Goal: Entertainment & Leisure: Consume media (video, audio)

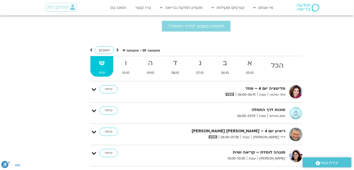
scroll to position [1189, 0]
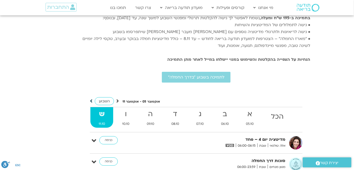
click at [91, 98] on icon at bounding box center [91, 100] width 3 height 5
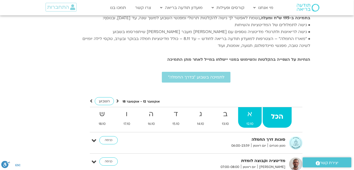
click at [253, 108] on strong "א" at bounding box center [250, 114] width 24 height 12
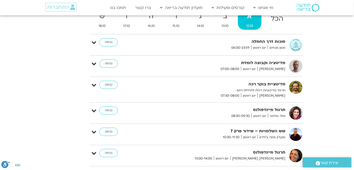
scroll to position [1259, 0]
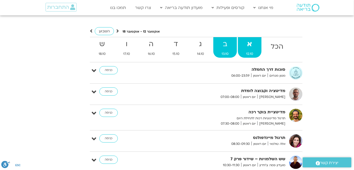
click at [227, 39] on strong "ב" at bounding box center [226, 44] width 24 height 12
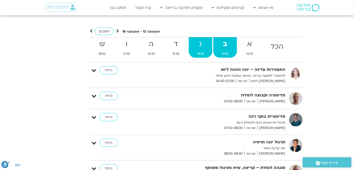
click at [204, 40] on strong "ג" at bounding box center [201, 44] width 24 height 12
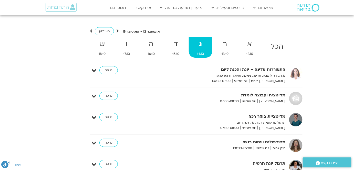
click at [200, 40] on strong "ג" at bounding box center [201, 44] width 24 height 12
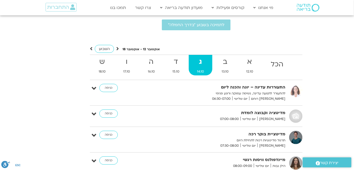
scroll to position [1236, 0]
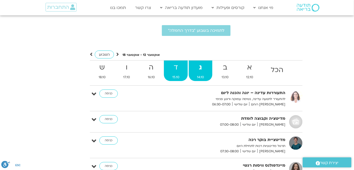
click at [176, 62] on strong "ד" at bounding box center [176, 68] width 24 height 12
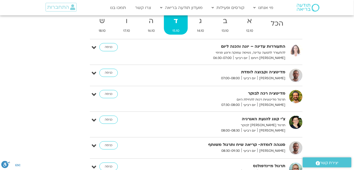
scroll to position [1212, 0]
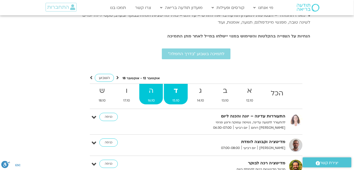
click at [156, 85] on strong "ה" at bounding box center [151, 91] width 24 height 12
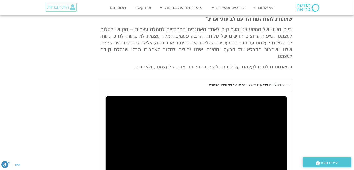
scroll to position [653, 0]
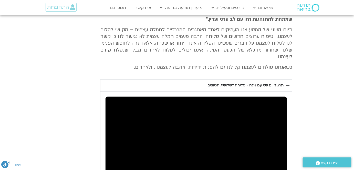
click at [262, 82] on div "תרגול יום שני עם אלה - סליחה לשלושת הכיוונים" at bounding box center [246, 85] width 76 height 6
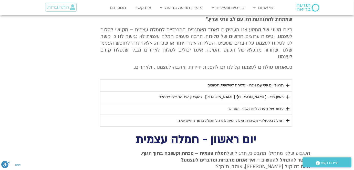
click at [246, 82] on div "תרגול יום שני עם אלה - סליחה לשלושת הכיוונים" at bounding box center [246, 85] width 76 height 6
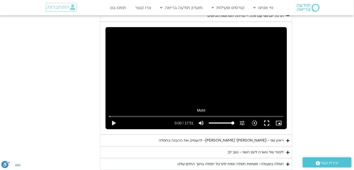
scroll to position [723, 0]
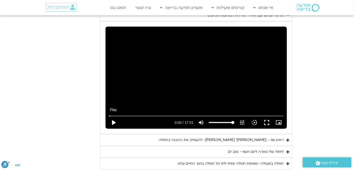
click at [114, 116] on button "play_arrow" at bounding box center [113, 122] width 12 height 12
click at [117, 114] on input "Seek" at bounding box center [196, 115] width 175 height 3
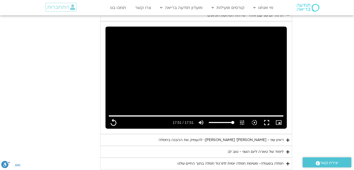
type input "1071.88"
